Goal: Use online tool/utility

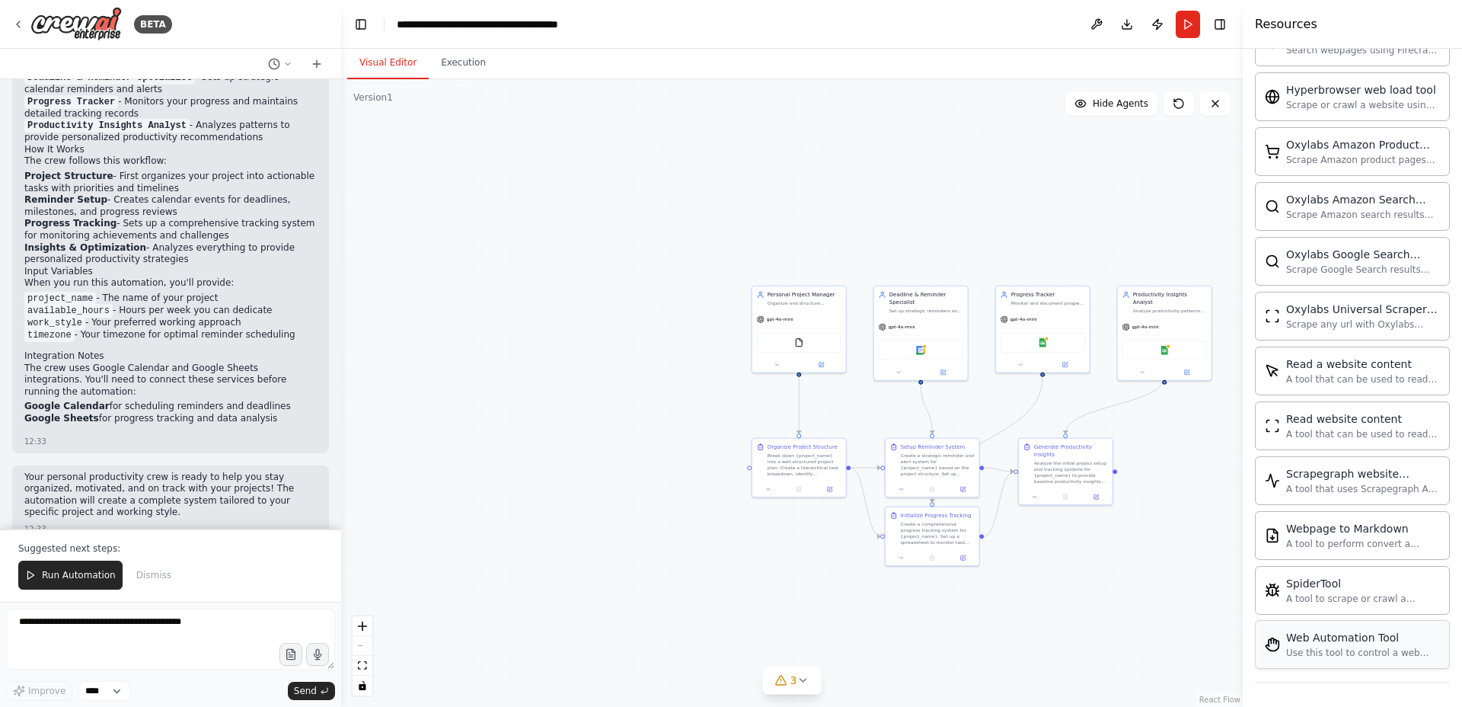
click at [1340, 641] on div "Web Automation Tool" at bounding box center [1363, 637] width 154 height 15
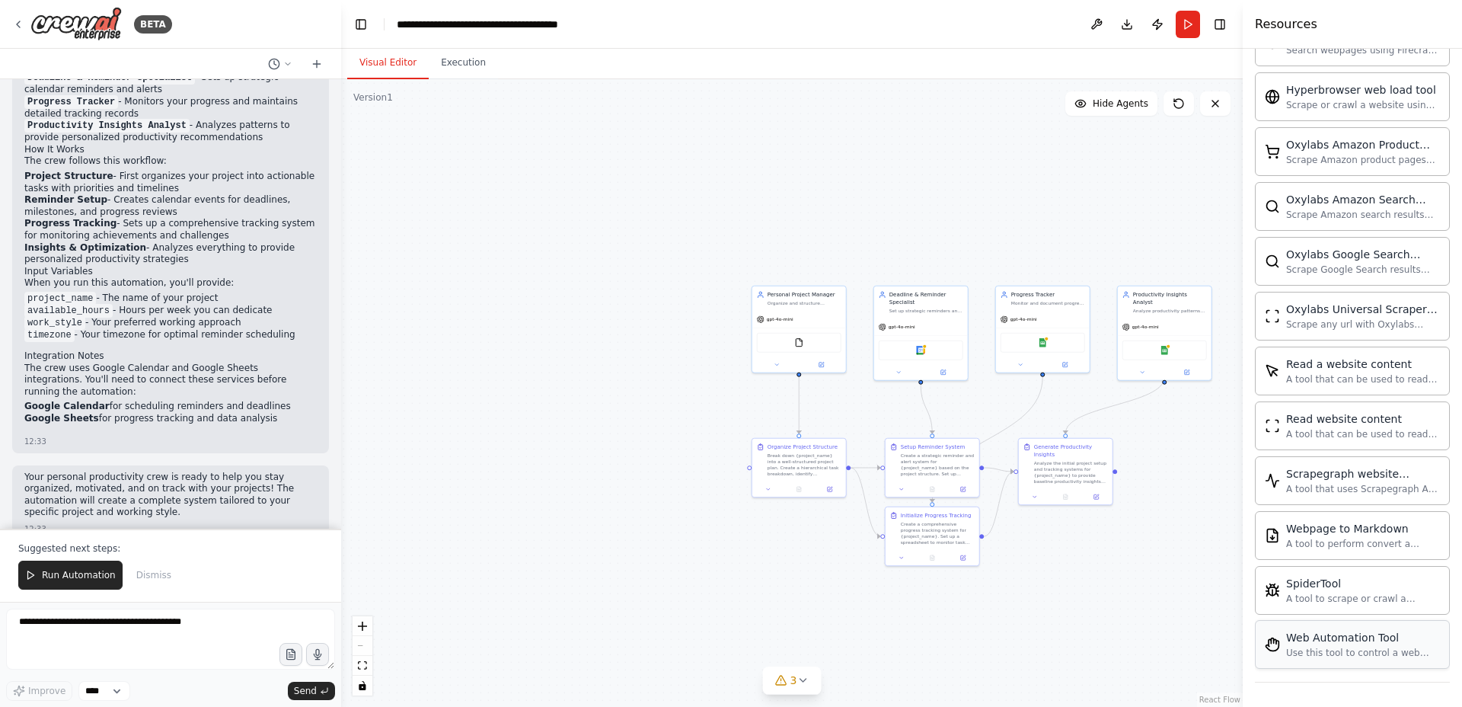
click at [1340, 641] on div "Web Automation Tool" at bounding box center [1363, 637] width 154 height 15
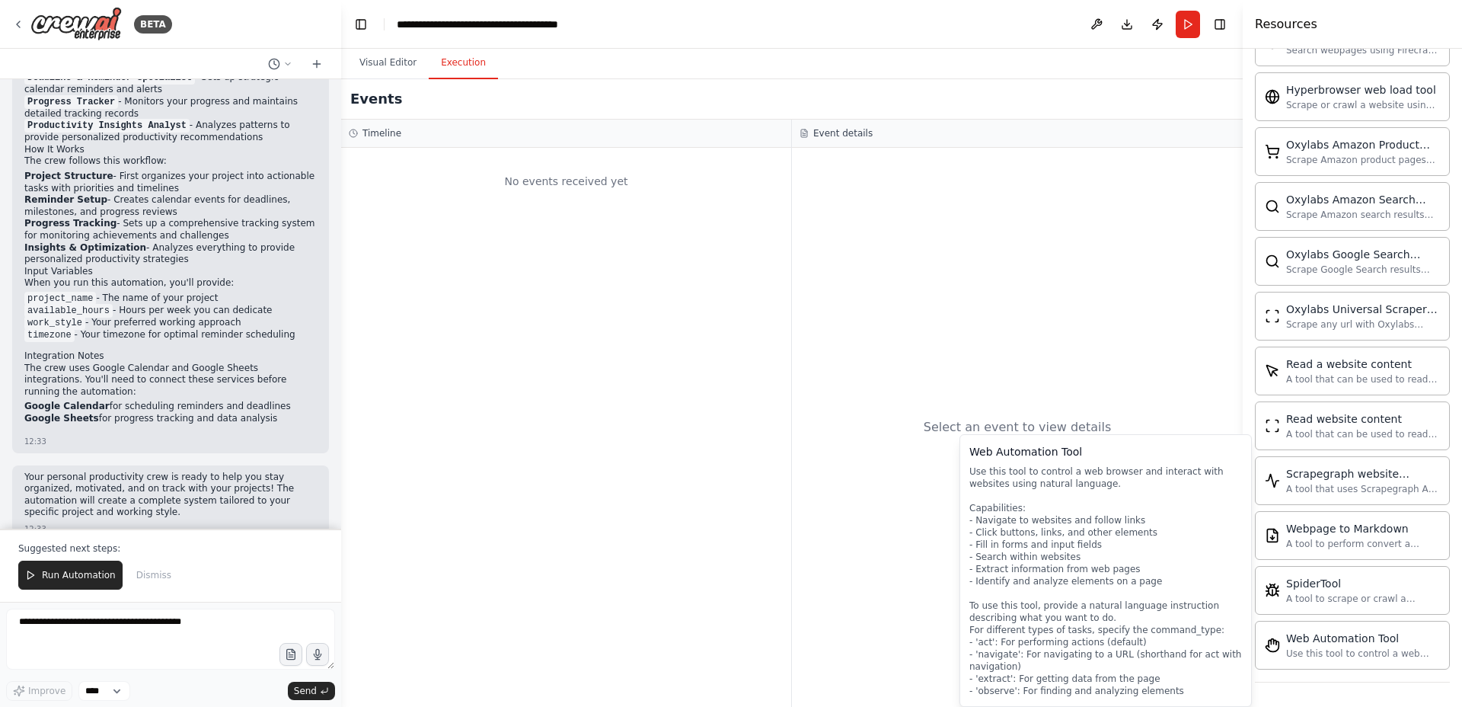
click at [461, 62] on button "Execution" at bounding box center [463, 63] width 69 height 32
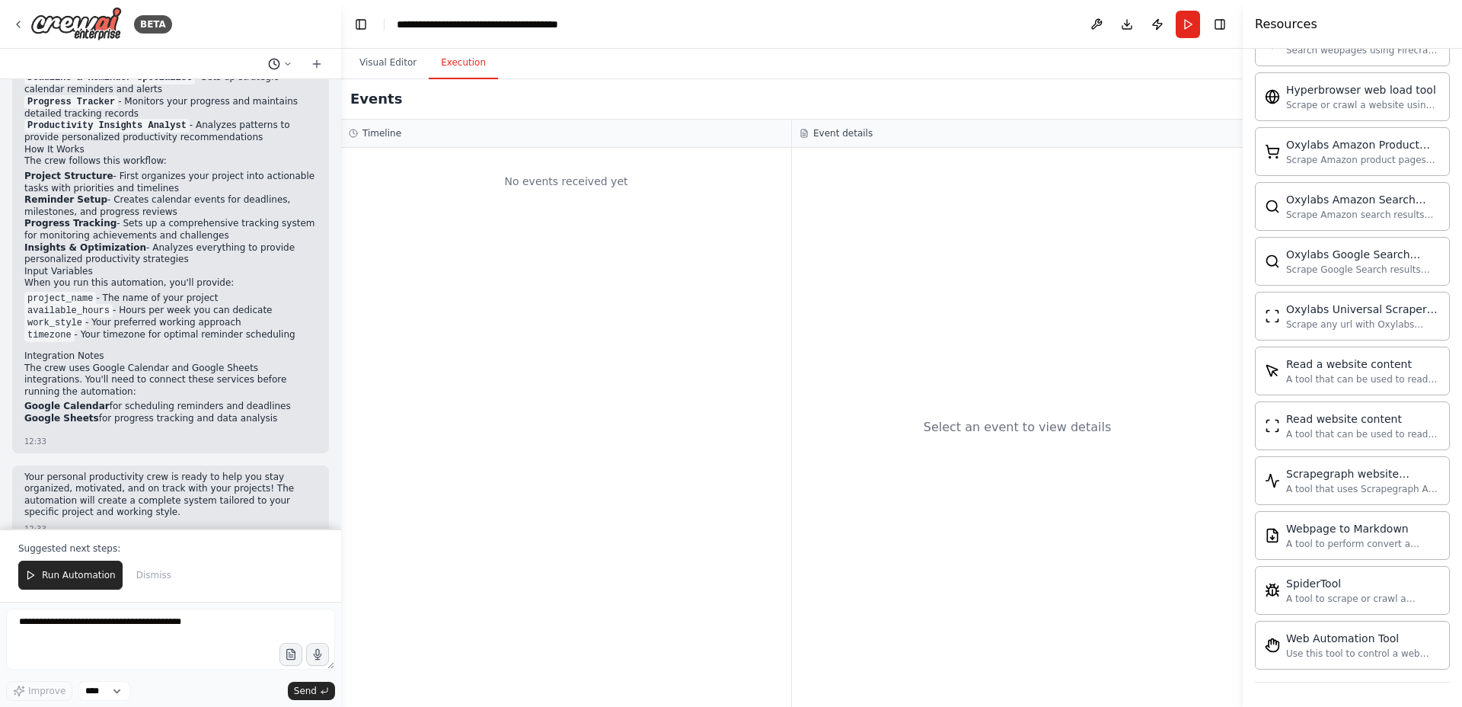
click at [285, 59] on icon at bounding box center [287, 63] width 9 height 9
click at [745, 279] on div "No events received yet" at bounding box center [566, 427] width 450 height 559
